Goal: Task Accomplishment & Management: Complete application form

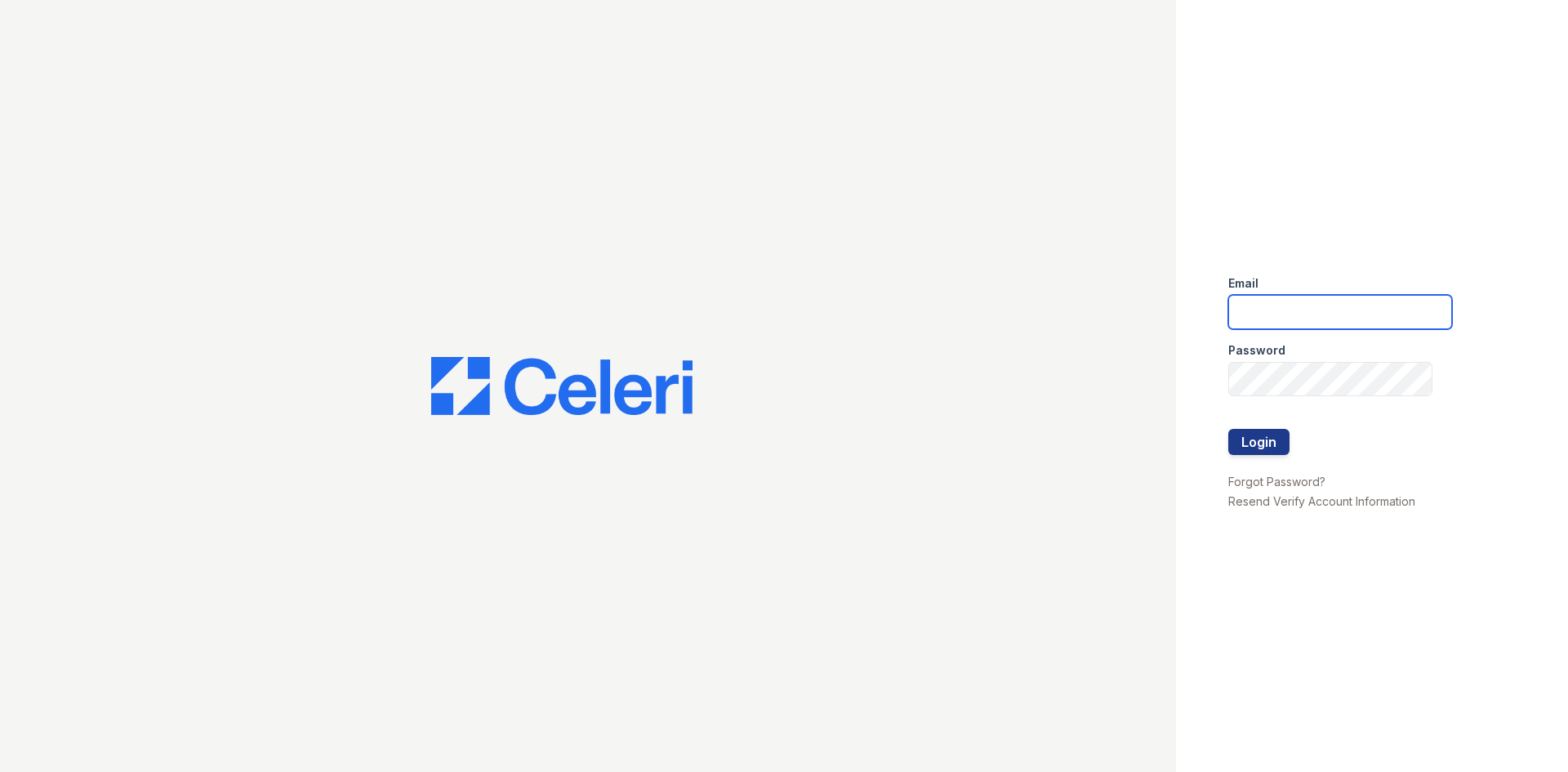
click at [1244, 318] on input "email" at bounding box center [1340, 311] width 224 height 34
type input "lvillalta@trinity-pm.com"
click at [1267, 445] on button "Login" at bounding box center [1259, 442] width 61 height 26
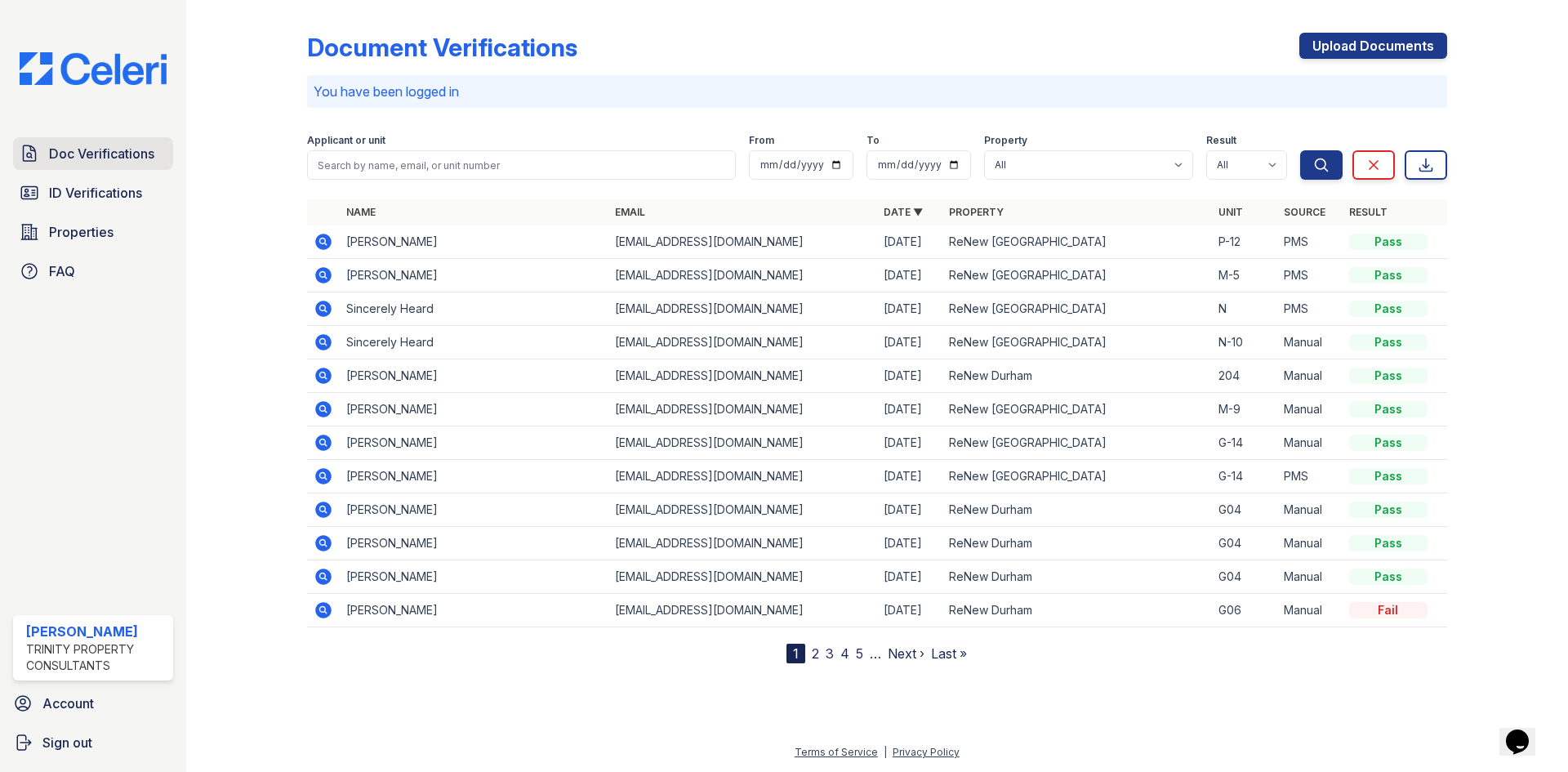
click at [89, 150] on span "Doc Verifications" at bounding box center [102, 154] width 105 height 19
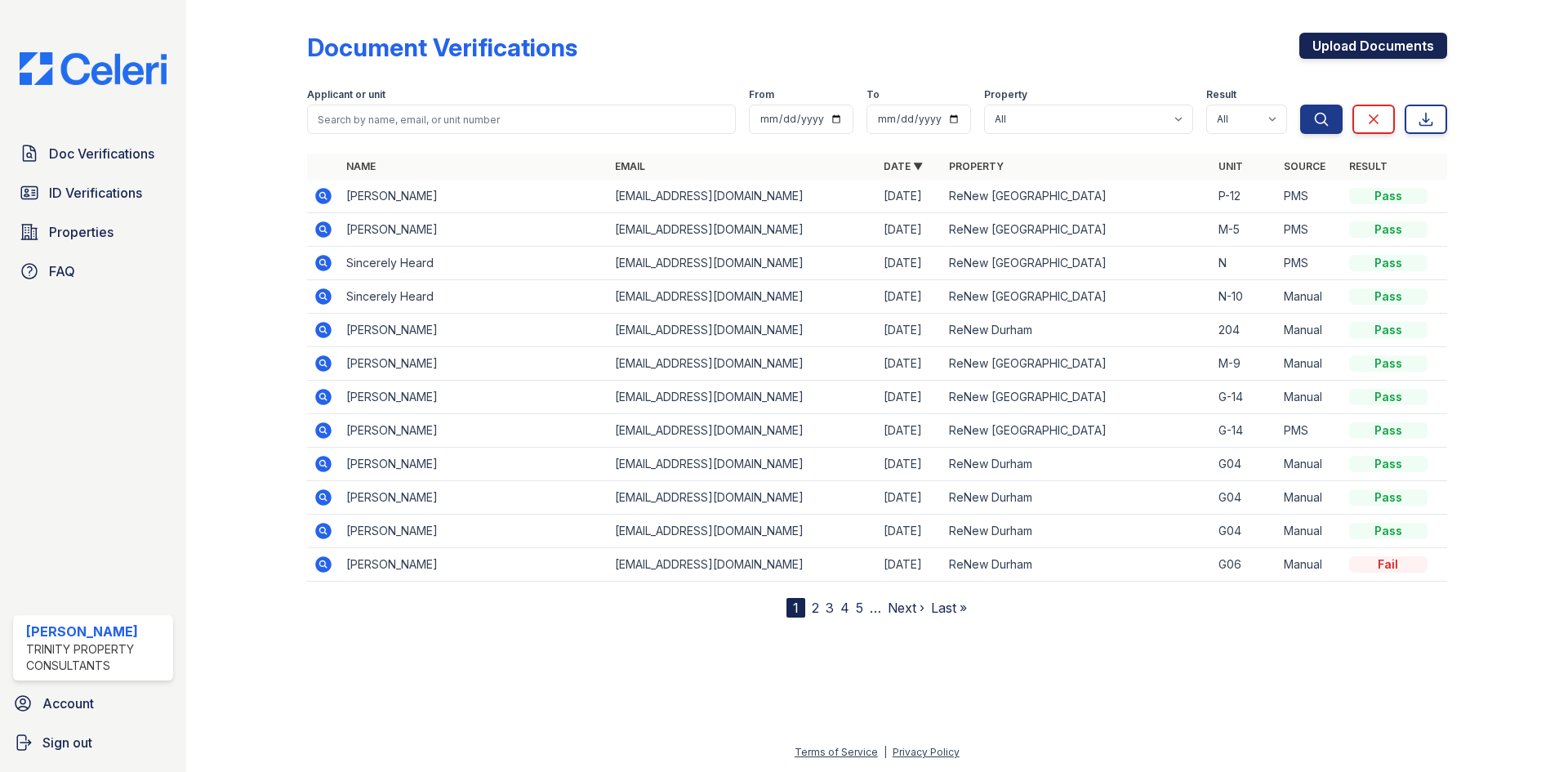
click at [1305, 42] on link "Upload Documents" at bounding box center [1373, 46] width 148 height 26
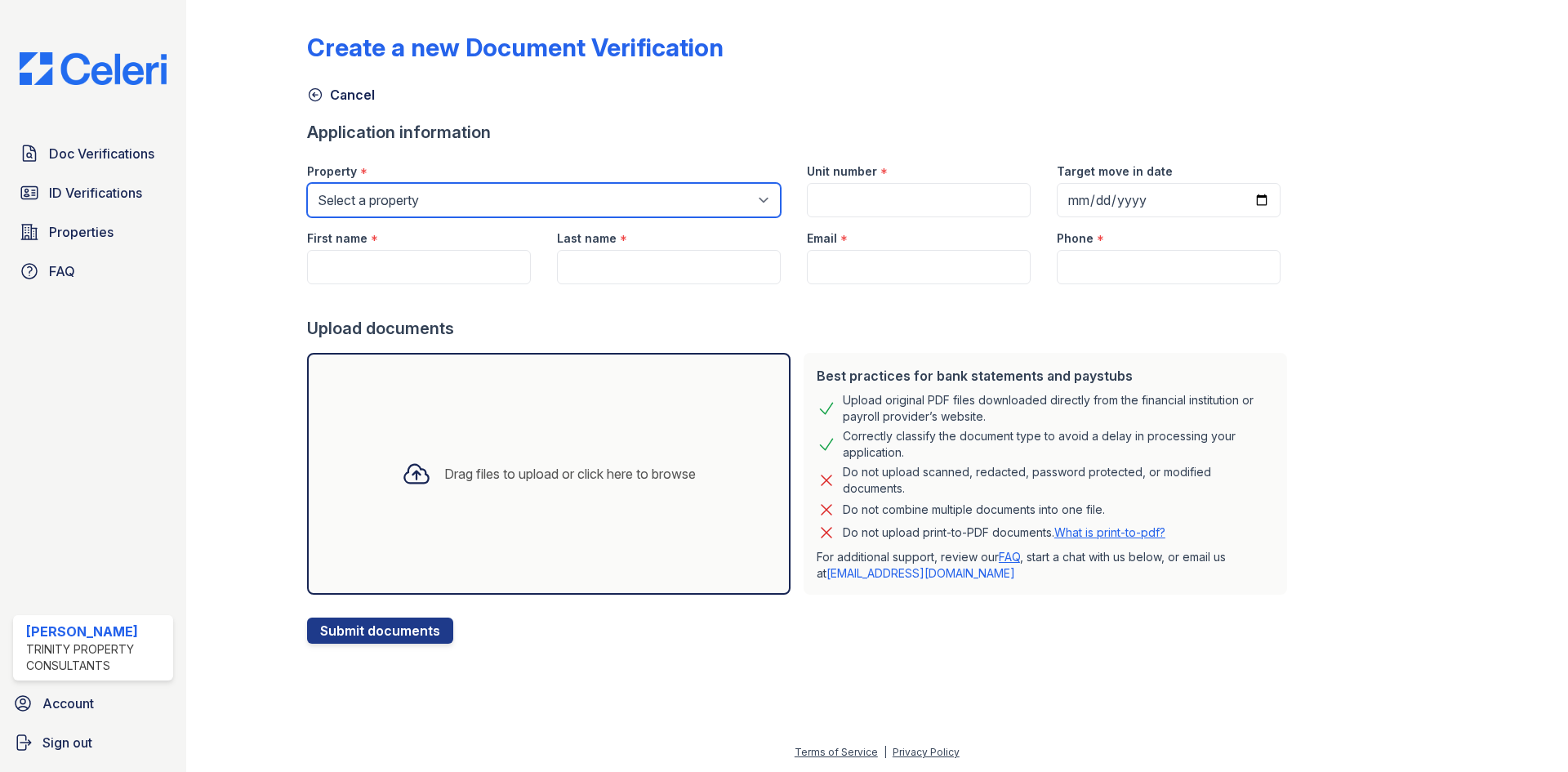
click at [600, 196] on select "Select a property ReNew Durham ReNew West Durham" at bounding box center [544, 200] width 474 height 34
select select "180"
click at [307, 183] on select "Select a property ReNew Durham ReNew West Durham" at bounding box center [544, 200] width 474 height 34
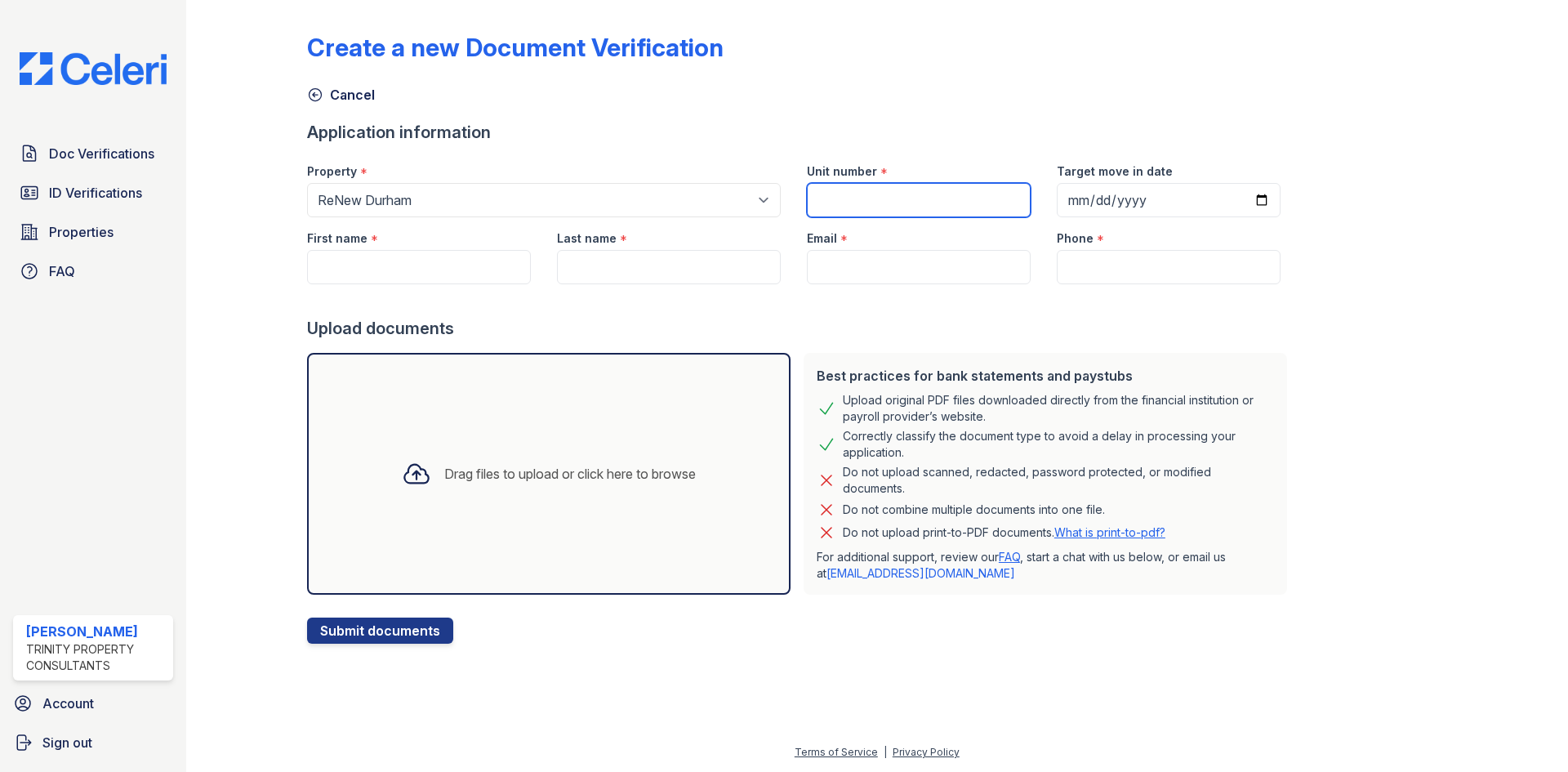
click at [911, 206] on input "Unit number" at bounding box center [918, 200] width 224 height 34
click at [852, 107] on div "Create a new Document Verification Cancel Application information Property * Se…" at bounding box center [877, 325] width 1140 height 638
click at [836, 189] on input "Unit number" at bounding box center [918, 200] width 224 height 34
type input "8-207"
click at [430, 267] on input "First name" at bounding box center [418, 267] width 224 height 34
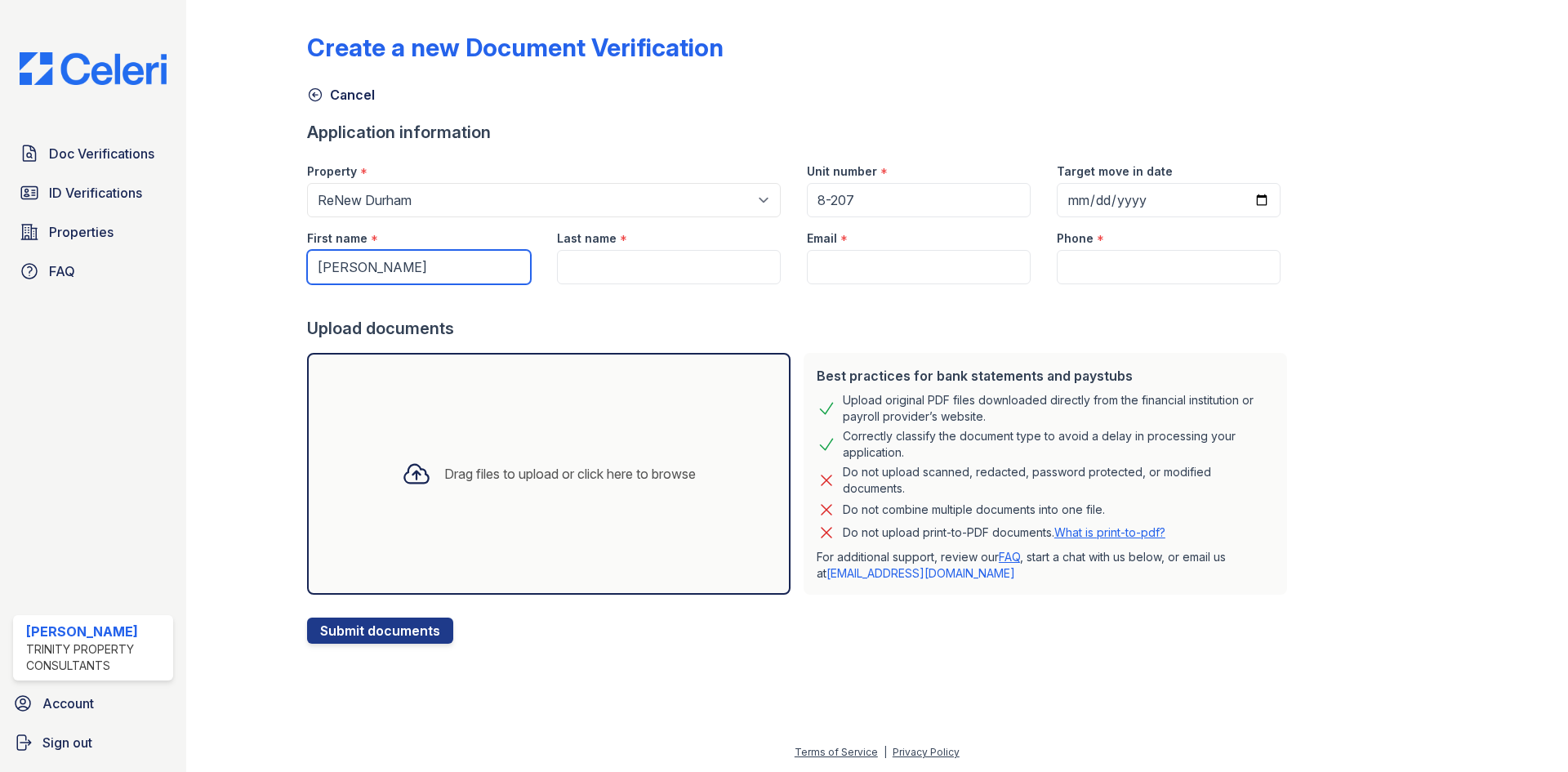
type input "Otilia"
click at [597, 260] on input "Last name" at bounding box center [668, 267] width 224 height 34
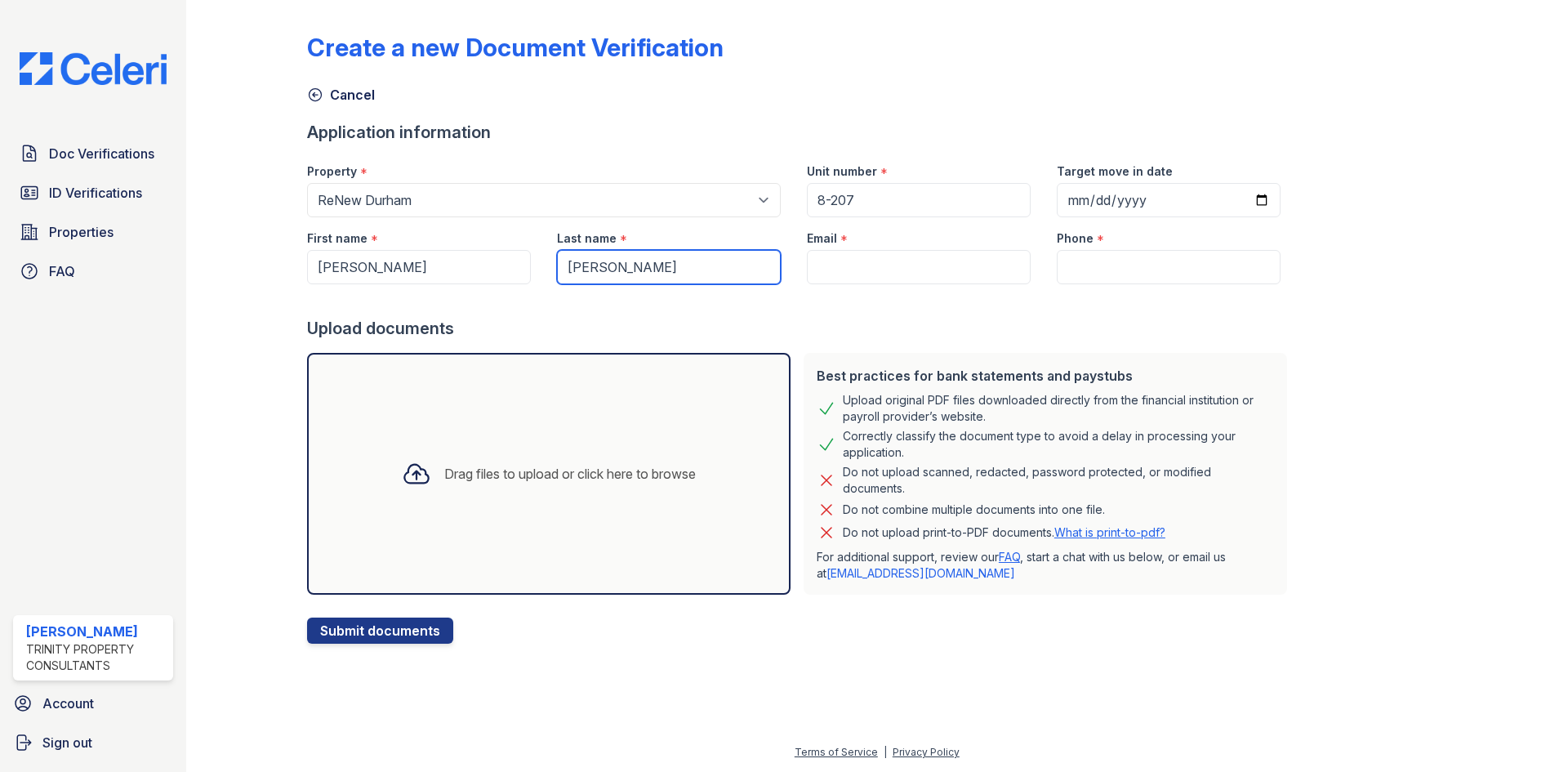
type input "Castro"
click at [871, 254] on input "Email" at bounding box center [918, 267] width 224 height 34
paste input "Otiliacastro2789@gmail.com"
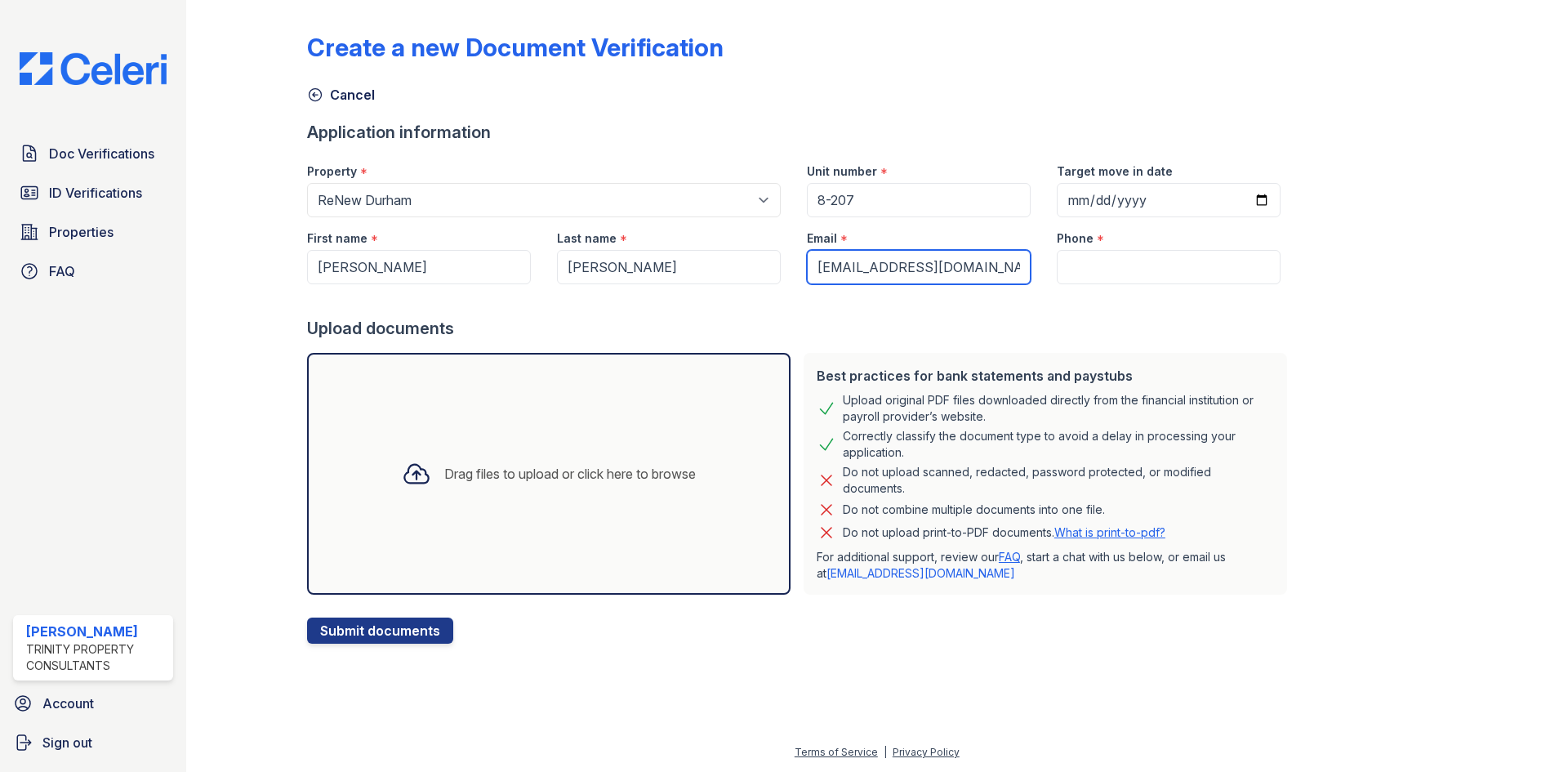
type input "Otiliacastro2789@gmail.com"
click at [1090, 271] on input "Phone" at bounding box center [1168, 267] width 224 height 34
paste input "(949) 527-8959"
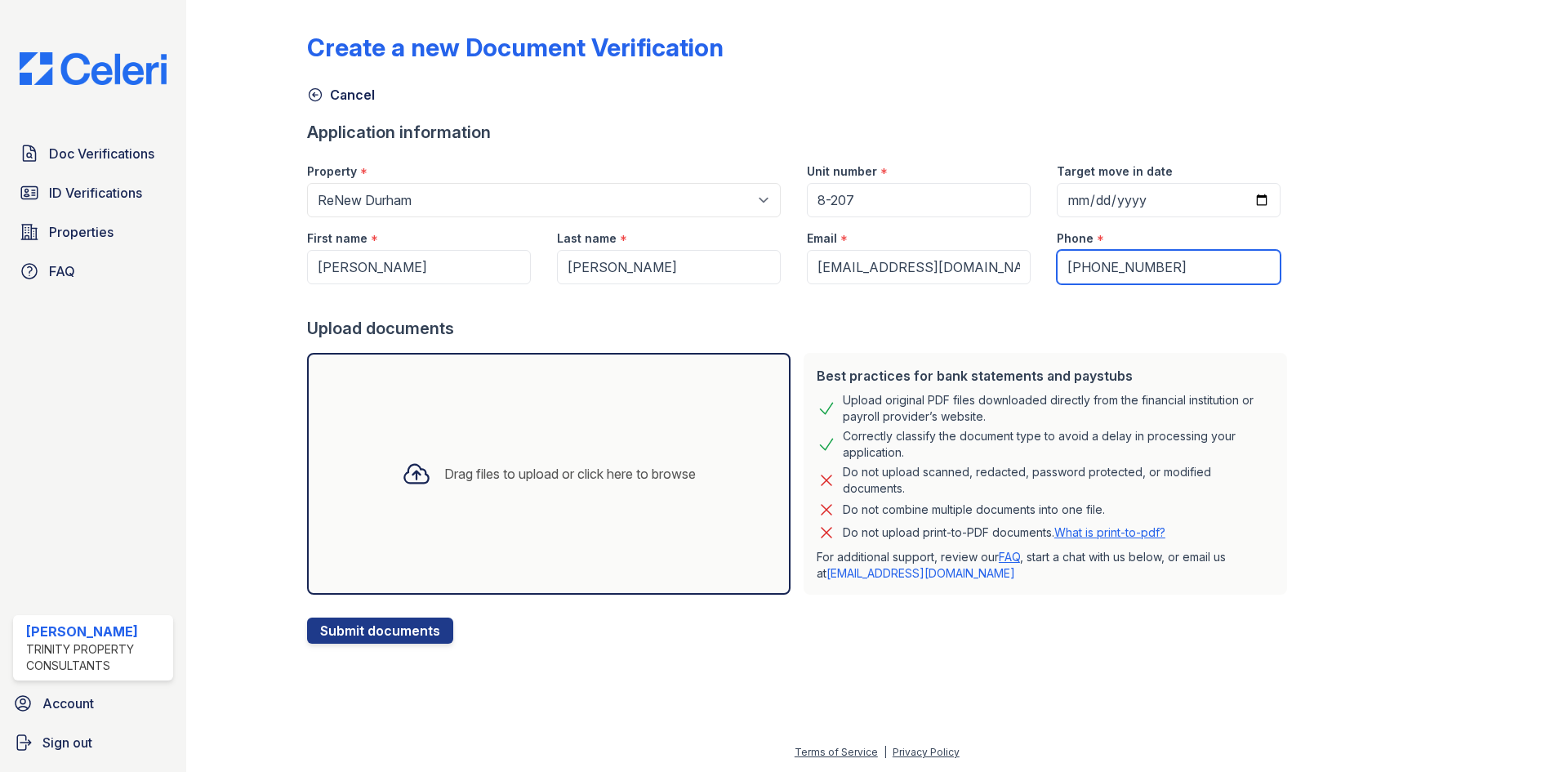
type input "(949) 527-8959"
click at [430, 466] on div "Drag files to upload or click here to browse" at bounding box center [548, 474] width 320 height 55
click at [404, 467] on icon at bounding box center [417, 474] width 30 height 30
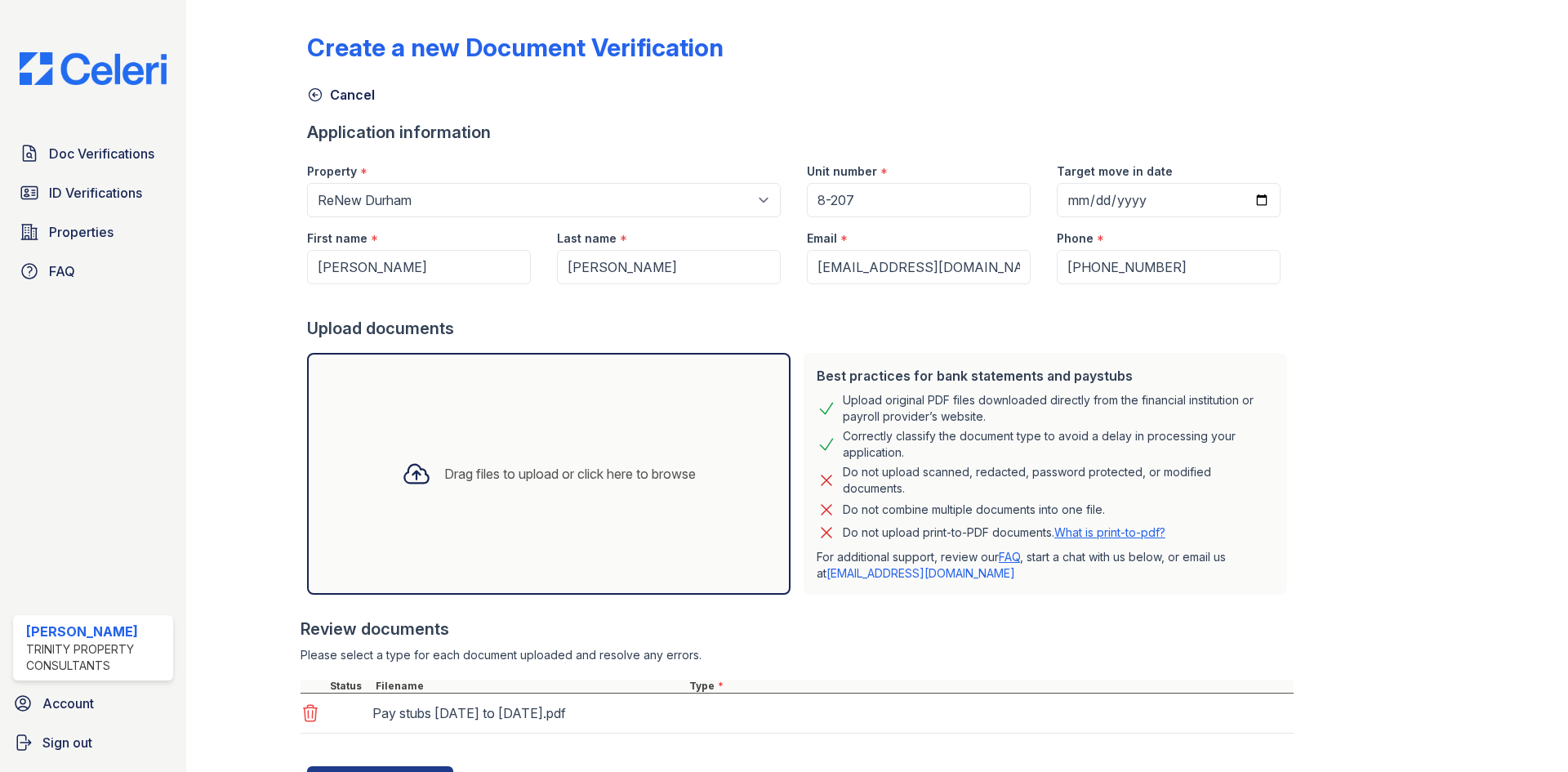
click at [420, 471] on div at bounding box center [417, 474] width 42 height 42
click at [508, 464] on div "Drag files to upload or click here to browse" at bounding box center [570, 474] width 252 height 19
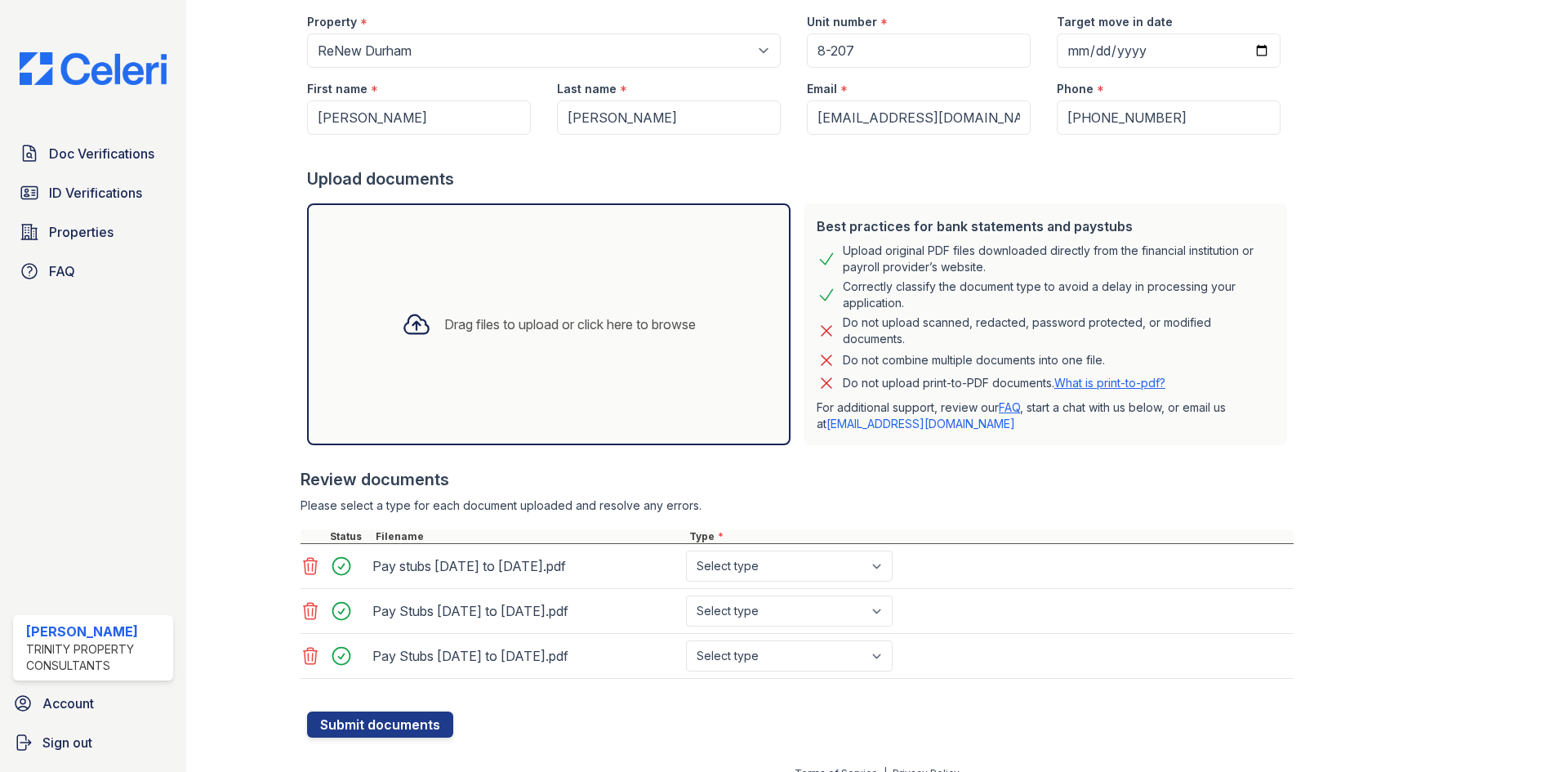
scroll to position [171, 0]
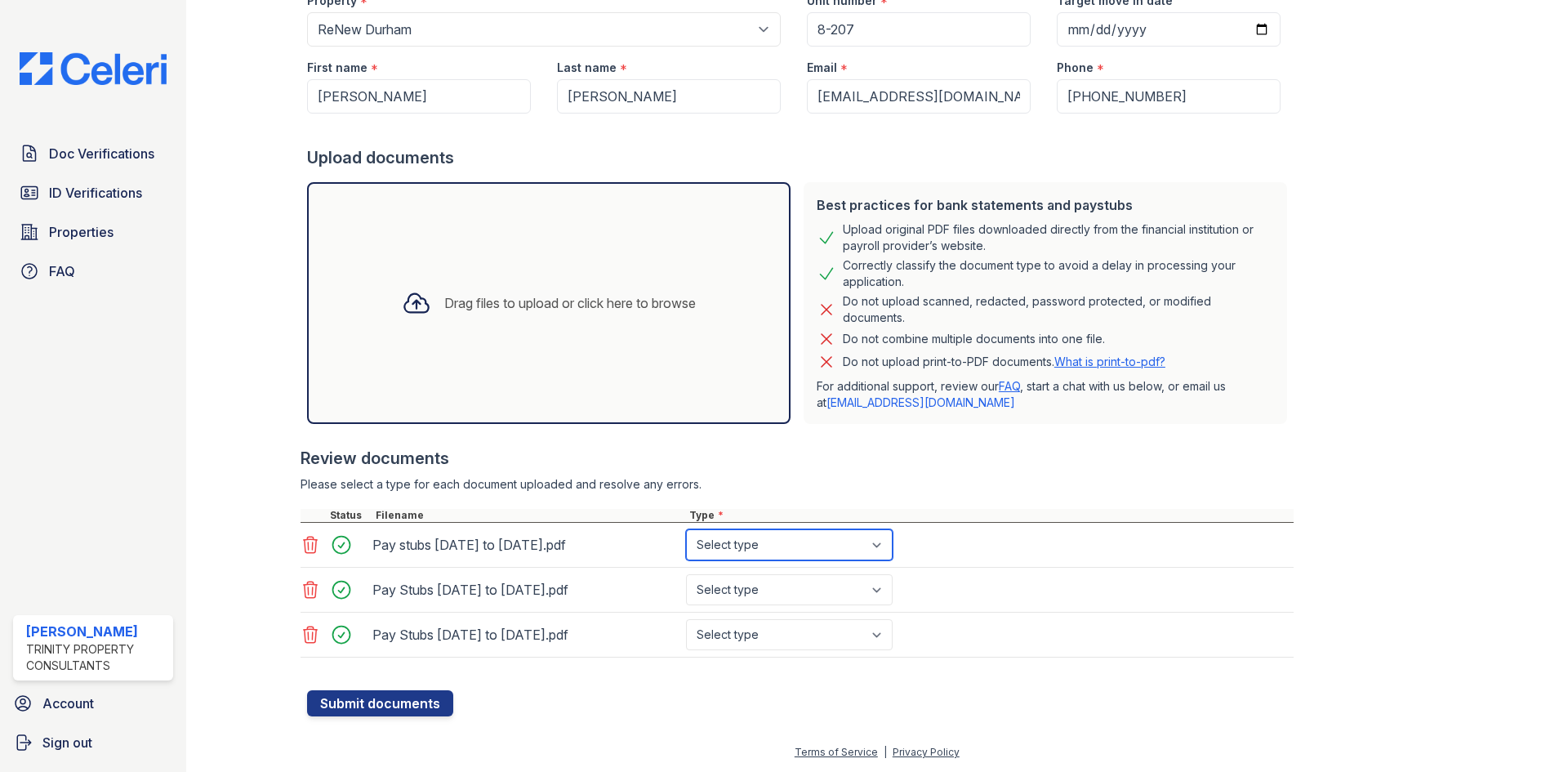
click at [816, 547] on select "Select type Paystub Bank Statement Offer Letter Tax Documents Benefit Award Let…" at bounding box center [789, 545] width 207 height 31
click at [686, 530] on select "Select type Paystub Bank Statement Offer Letter Tax Documents Benefit Award Let…" at bounding box center [789, 545] width 207 height 31
click at [772, 545] on select "Select type Paystub Bank Statement Offer Letter Tax Documents Benefit Award Let…" at bounding box center [789, 545] width 207 height 31
select select "bank_statement"
click at [686, 530] on select "Select type Paystub Bank Statement Offer Letter Tax Documents Benefit Award Let…" at bounding box center [789, 545] width 207 height 31
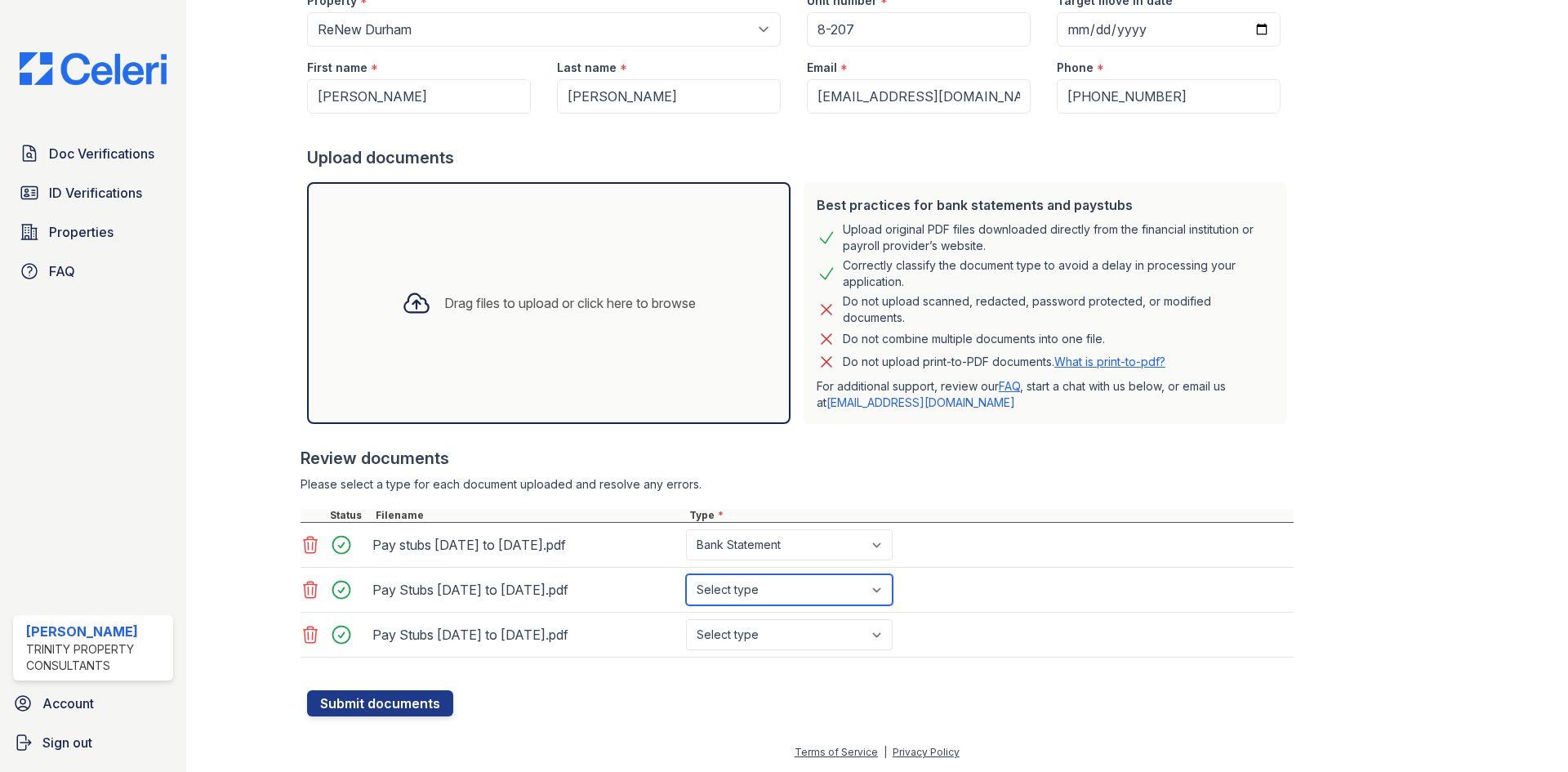
click at [768, 590] on select "Select type Paystub Bank Statement Offer Letter Tax Documents Benefit Award Let…" at bounding box center [789, 590] width 207 height 31
select select "bank_statement"
click at [686, 575] on select "Select type Paystub Bank Statement Offer Letter Tax Documents Benefit Award Let…" at bounding box center [789, 590] width 207 height 31
click at [768, 629] on select "Select type Paystub Bank Statement Offer Letter Tax Documents Benefit Award Let…" at bounding box center [789, 634] width 207 height 31
select select "bank_statement"
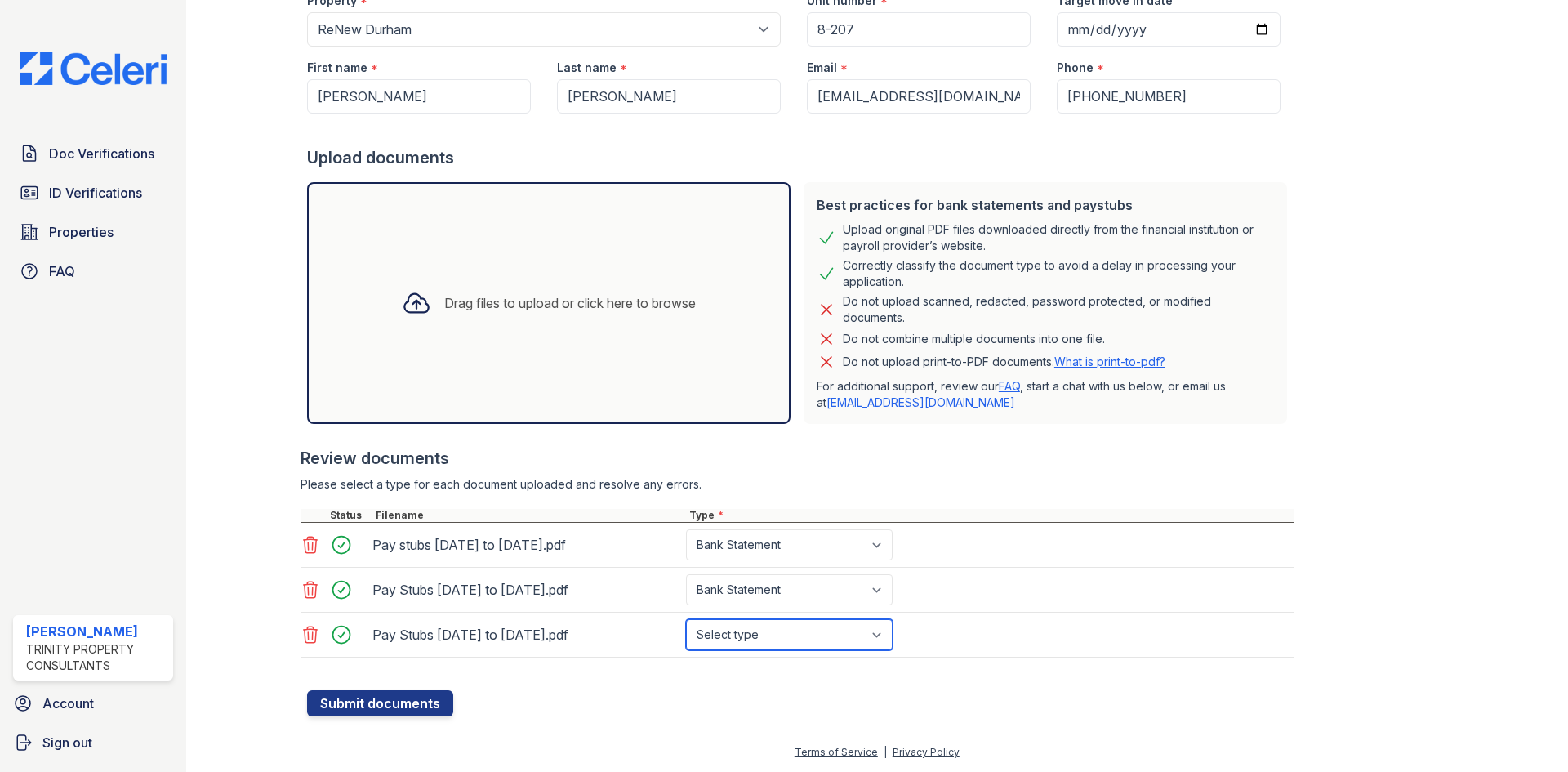
click at [686, 619] on select "Select type Paystub Bank Statement Offer Letter Tax Documents Benefit Award Let…" at bounding box center [789, 634] width 207 height 31
click at [357, 704] on button "Submit documents" at bounding box center [380, 704] width 146 height 26
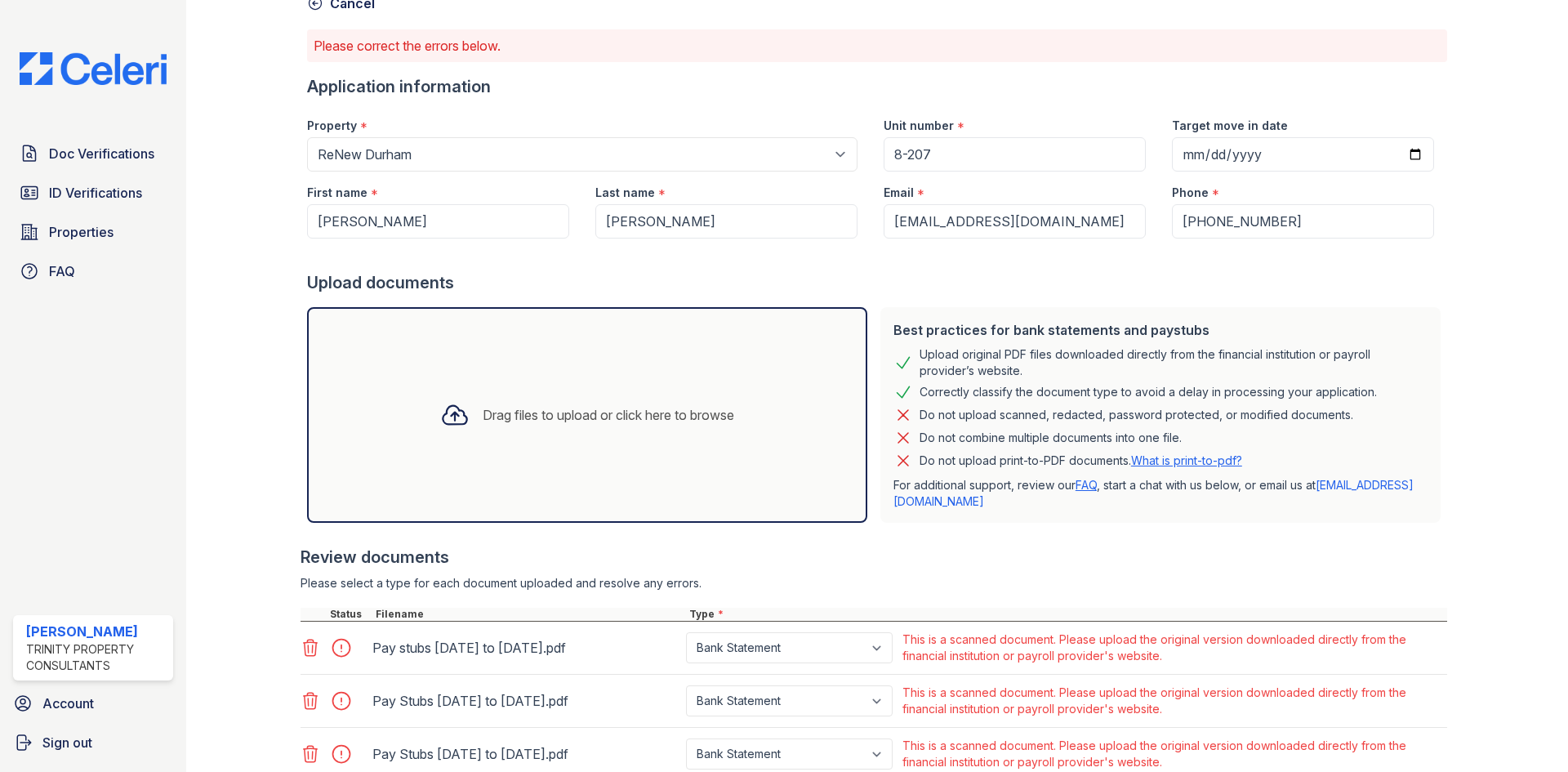
scroll to position [0, 0]
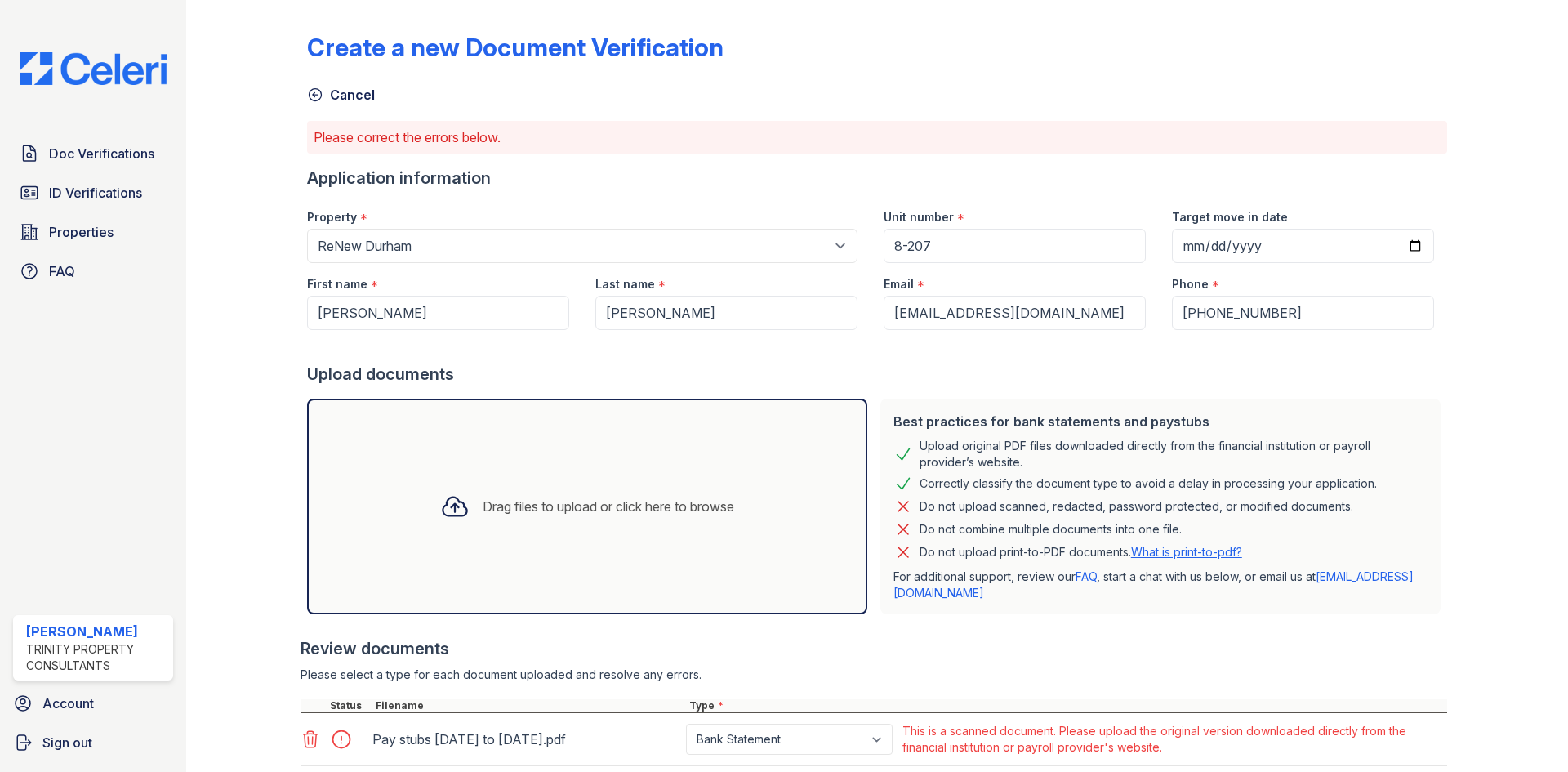
click at [314, 93] on icon at bounding box center [315, 96] width 12 height 12
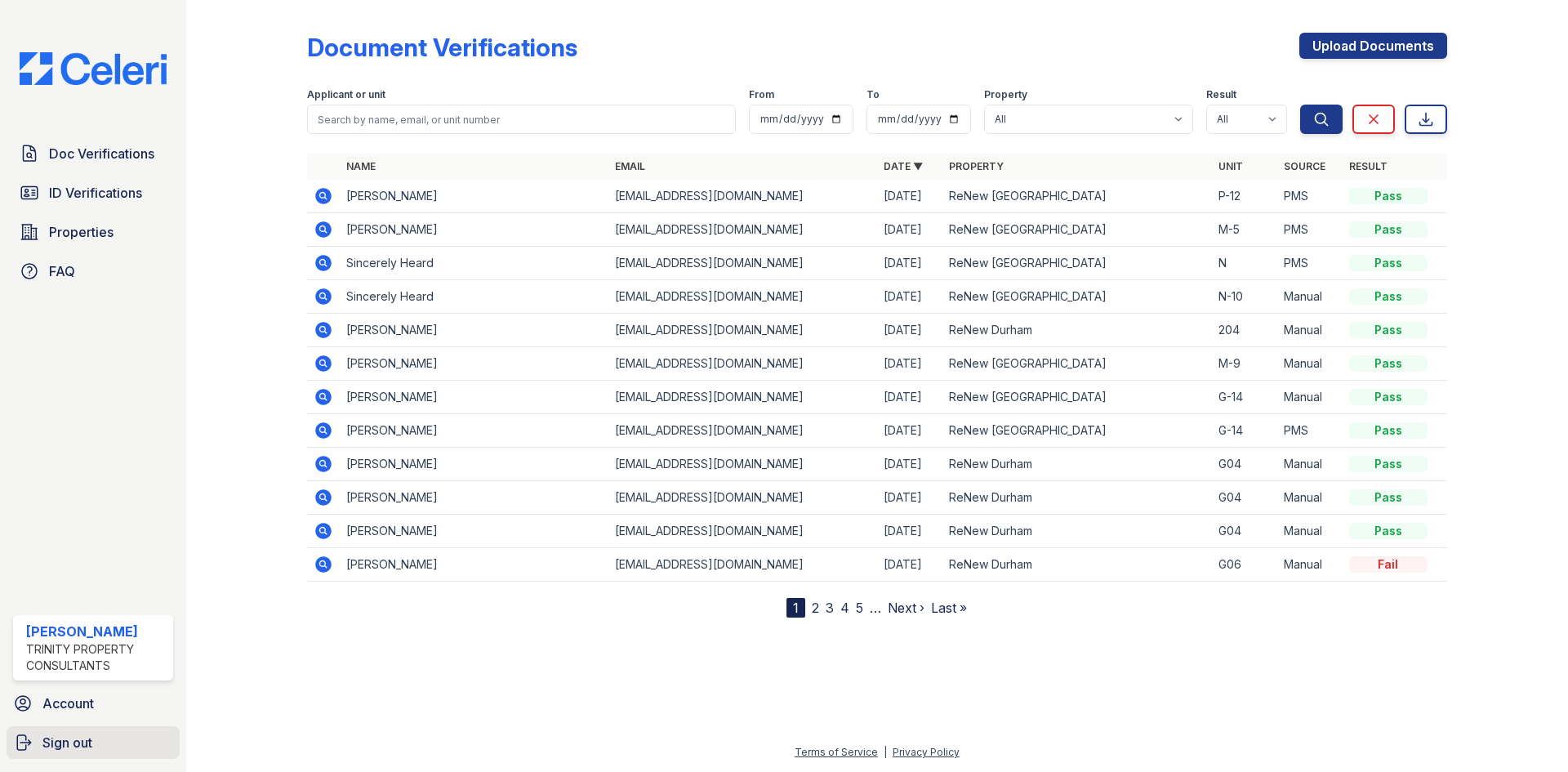
click at [43, 739] on span "Sign out" at bounding box center [67, 743] width 50 height 19
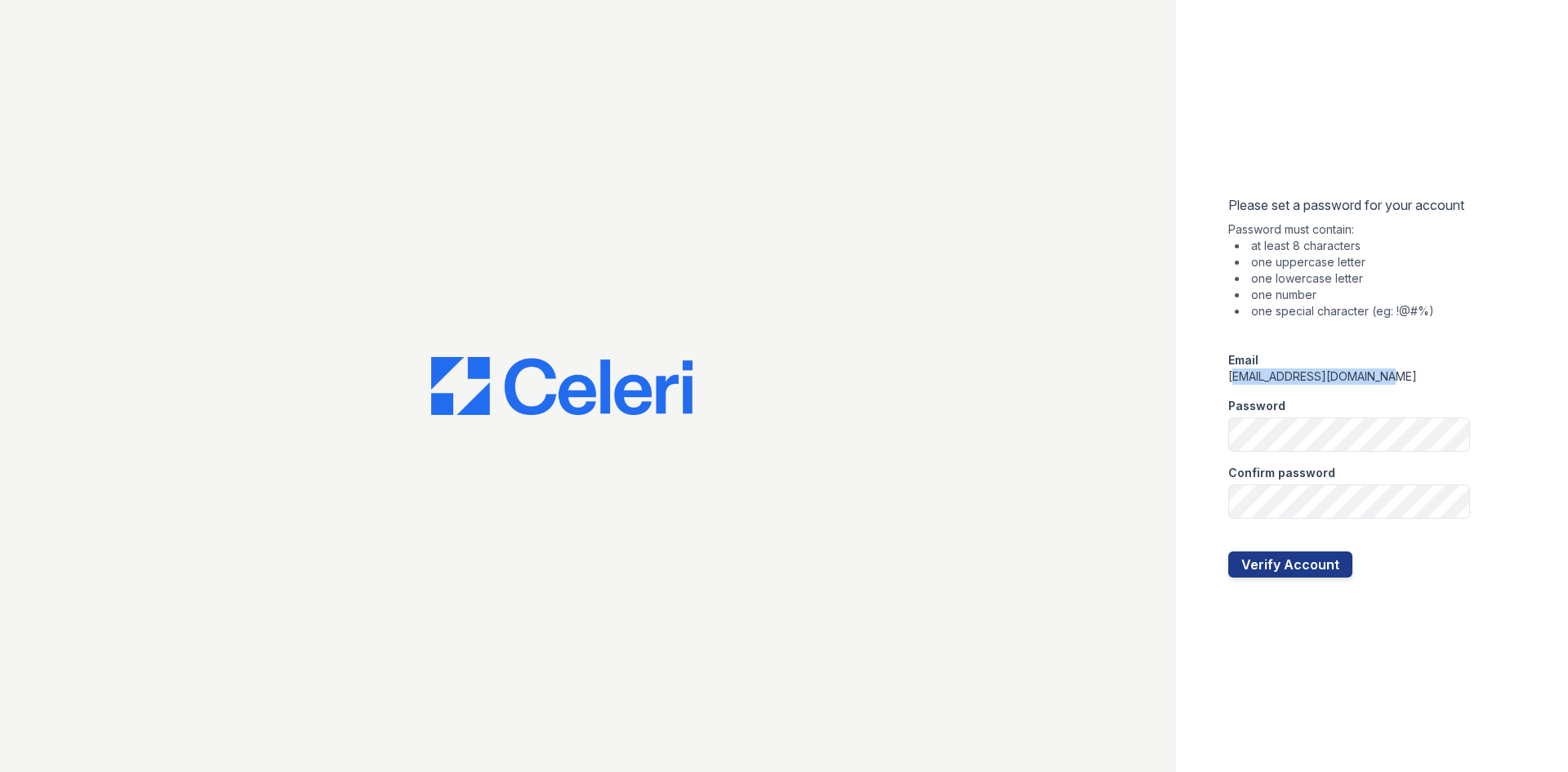
drag, startPoint x: 1230, startPoint y: 378, endPoint x: 1404, endPoint y: 370, distance: 174.2
click at [1404, 370] on div "[EMAIL_ADDRESS][DOMAIN_NAME]" at bounding box center [1350, 376] width 242 height 17
click at [1405, 367] on div "Email" at bounding box center [1350, 360] width 242 height 17
click at [1297, 563] on button "Verify Account" at bounding box center [1291, 565] width 125 height 26
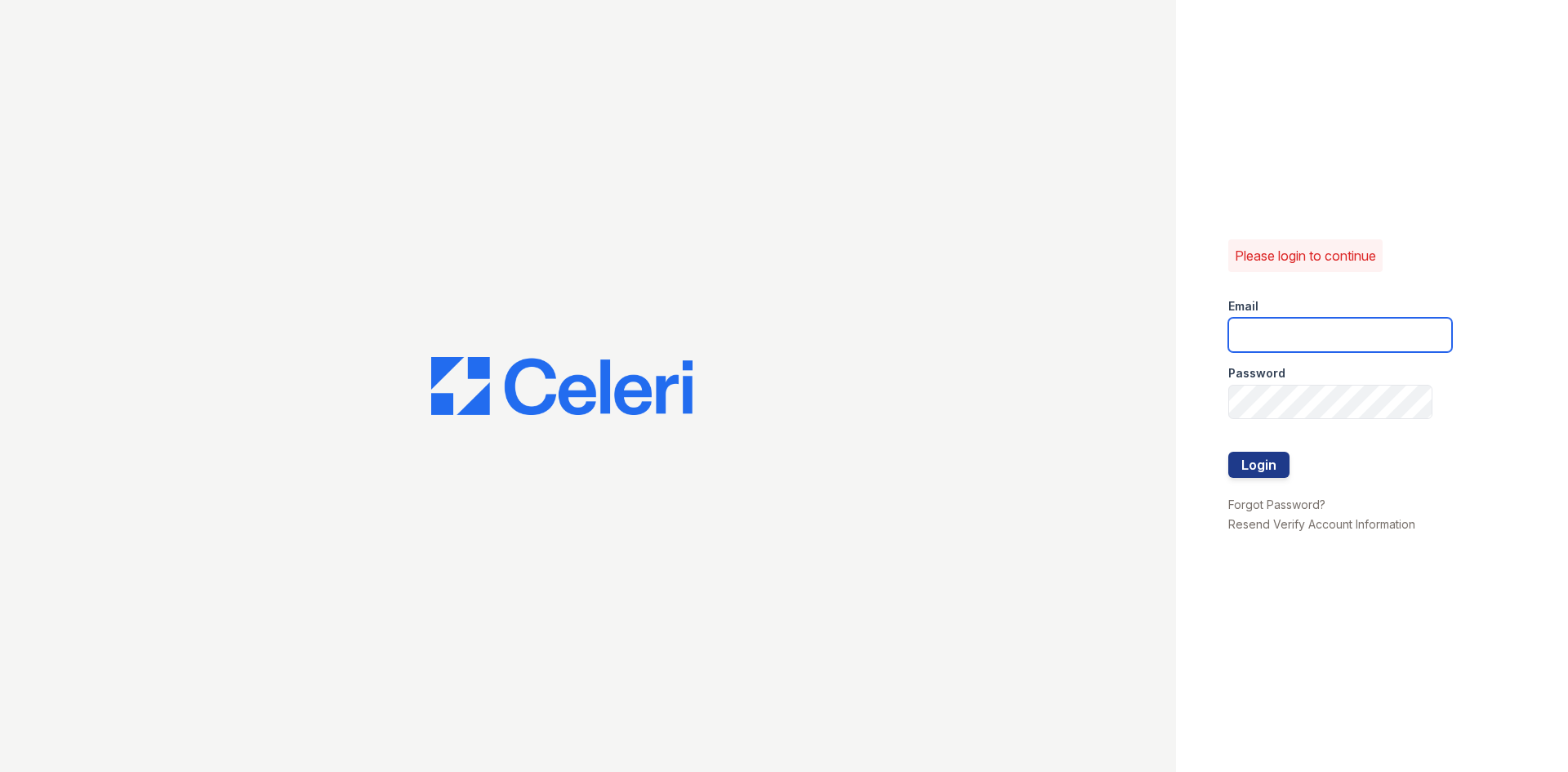
click at [1284, 346] on input "email" at bounding box center [1340, 334] width 224 height 34
type input "MBautista@trinity-pm.com"
click at [1269, 461] on button "Login" at bounding box center [1259, 465] width 61 height 26
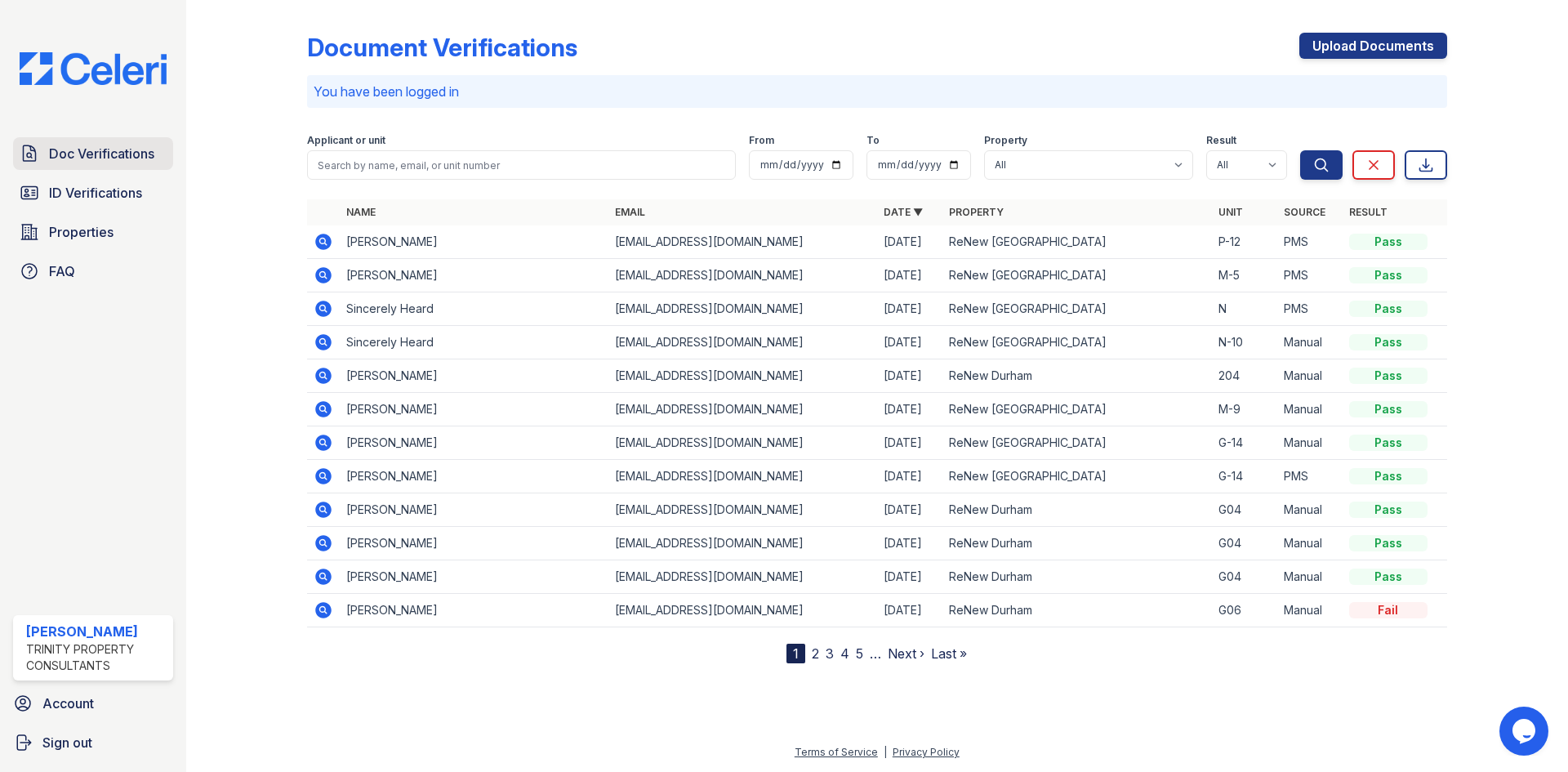
click at [78, 160] on span "Doc Verifications" at bounding box center [102, 154] width 105 height 19
